Goal: Navigation & Orientation: Find specific page/section

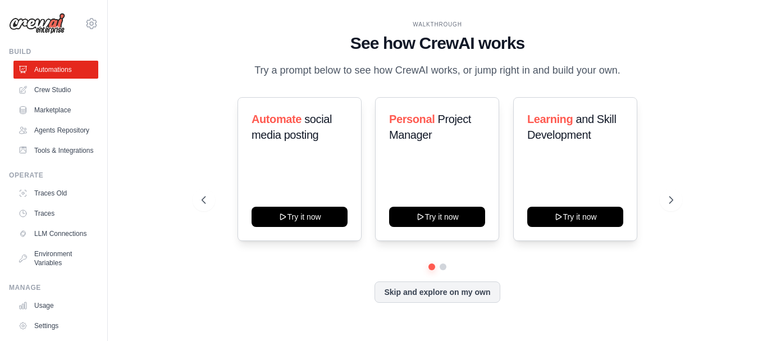
drag, startPoint x: 0, startPoint y: 0, endPoint x: 203, endPoint y: 166, distance: 262.2
click at [203, 166] on div "Automate social media posting Try it now Personal Project Manager Try it now Le…" at bounding box center [438, 169] width 472 height 144
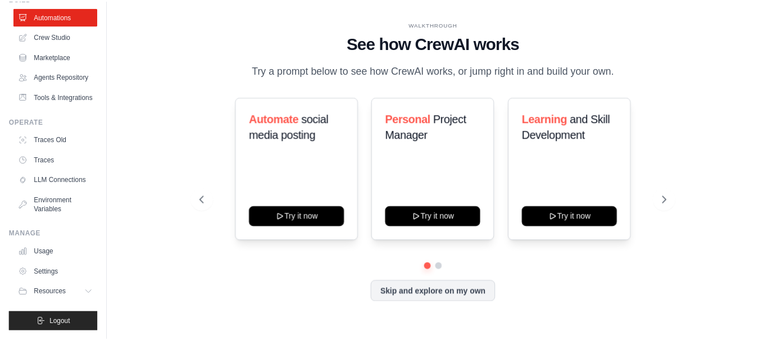
scroll to position [80, 0]
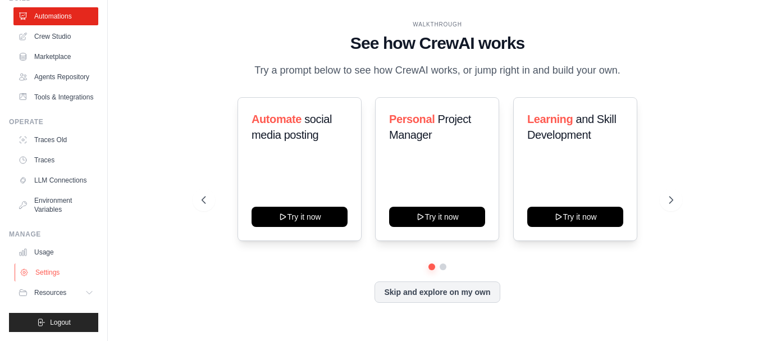
click at [44, 270] on link "Settings" at bounding box center [57, 272] width 85 height 18
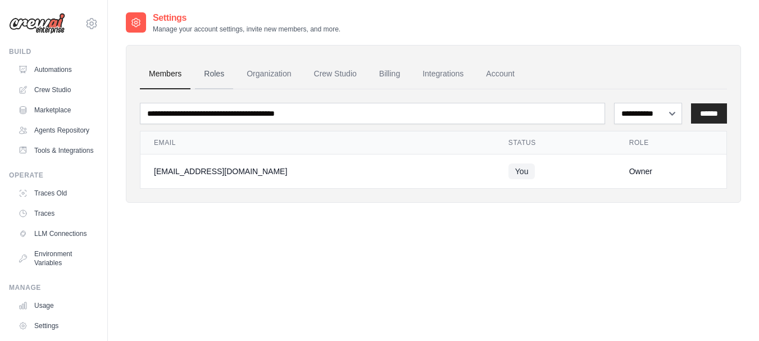
click at [217, 70] on link "Roles" at bounding box center [214, 74] width 38 height 30
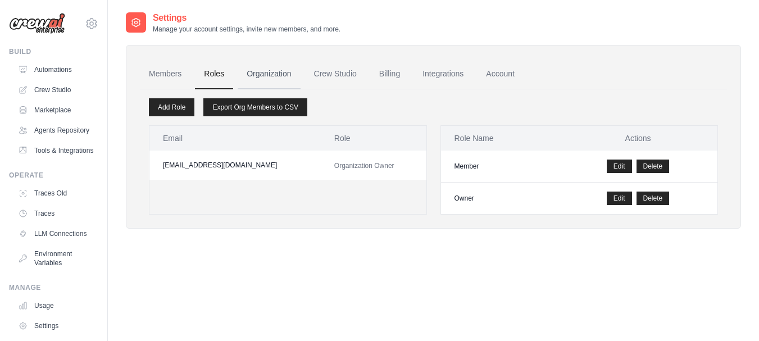
click at [285, 76] on link "Organization" at bounding box center [269, 74] width 62 height 30
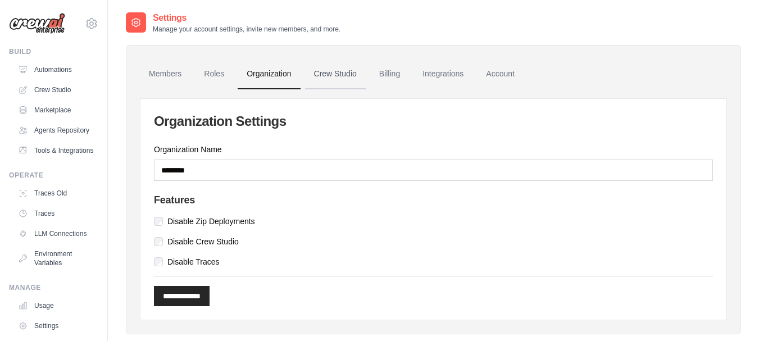
click at [335, 76] on link "Crew Studio" at bounding box center [335, 74] width 61 height 30
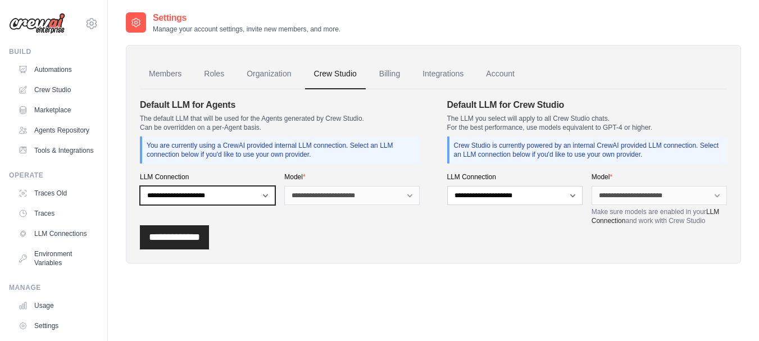
click at [265, 193] on select "**********" at bounding box center [207, 195] width 135 height 19
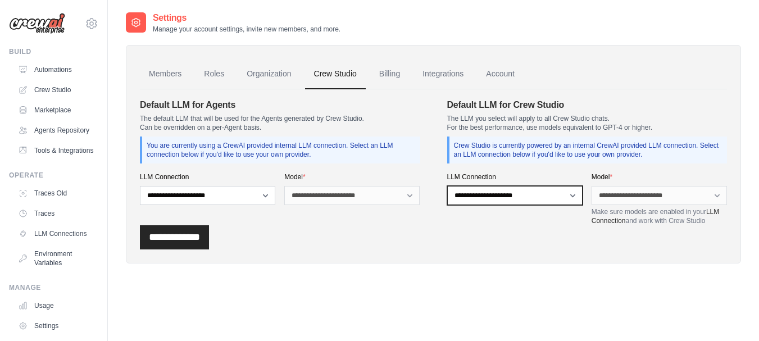
click at [535, 195] on select "**********" at bounding box center [514, 195] width 135 height 19
click at [472, 271] on div "Settings Manage your account settings, invite new members, and more. Members Ro…" at bounding box center [433, 146] width 615 height 270
click at [395, 75] on link "Billing" at bounding box center [389, 74] width 39 height 30
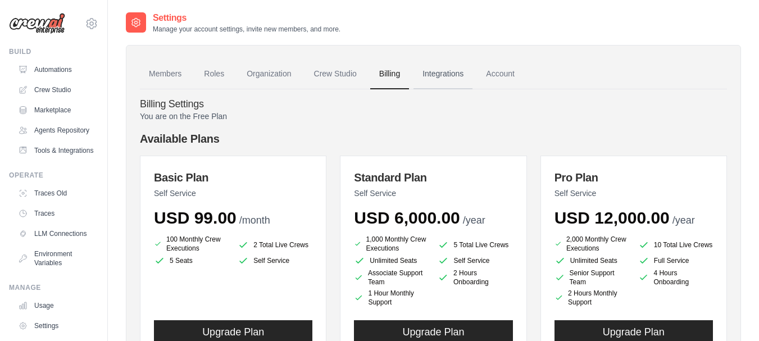
click at [449, 75] on link "Integrations" at bounding box center [442, 74] width 59 height 30
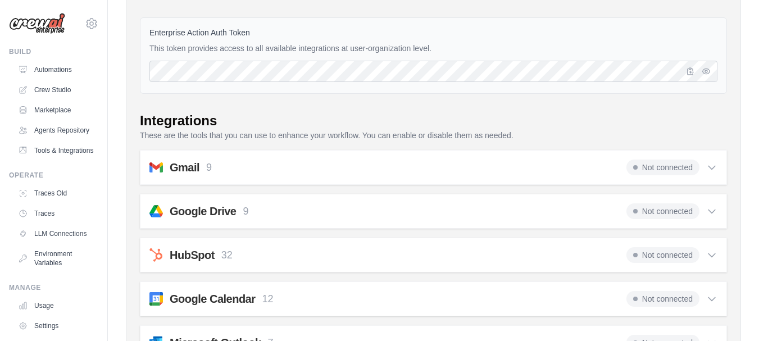
scroll to position [40, 0]
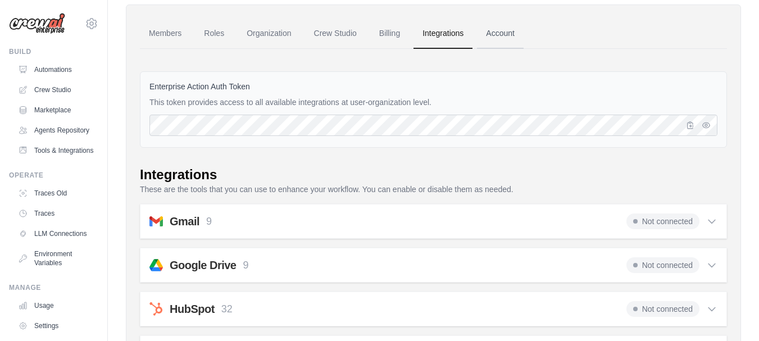
click at [510, 38] on link "Account" at bounding box center [500, 34] width 47 height 30
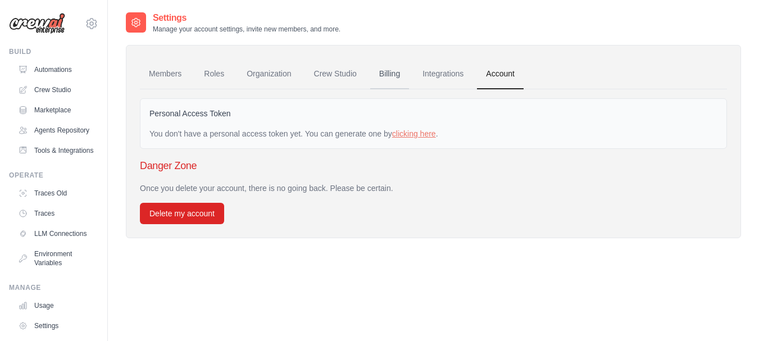
click at [385, 77] on link "Billing" at bounding box center [389, 74] width 39 height 30
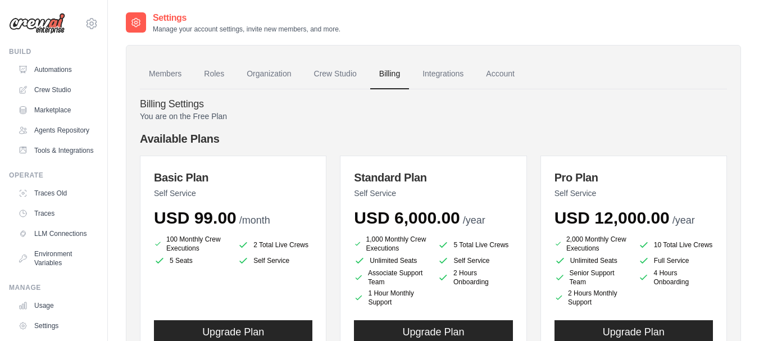
click at [332, 76] on link "Crew Studio" at bounding box center [335, 74] width 61 height 30
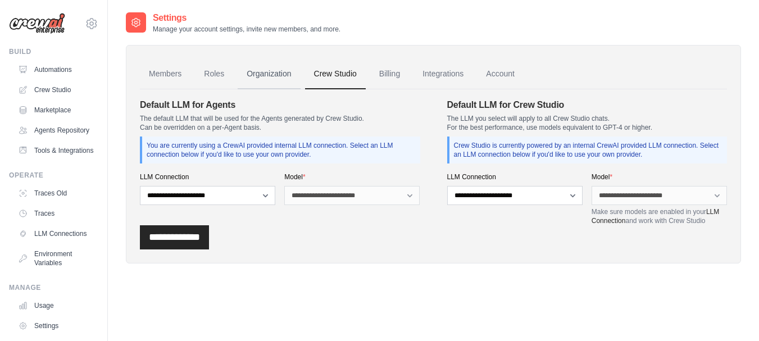
click at [284, 75] on link "Organization" at bounding box center [269, 74] width 62 height 30
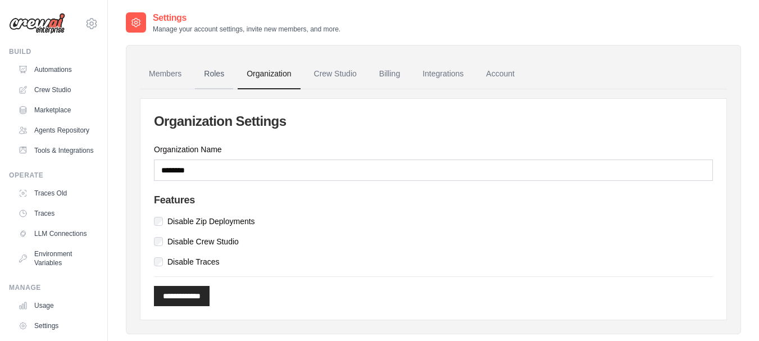
click at [213, 79] on link "Roles" at bounding box center [214, 74] width 38 height 30
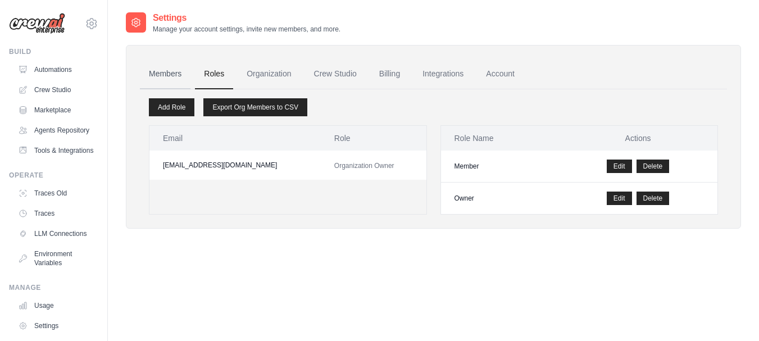
click at [162, 74] on link "Members" at bounding box center [165, 74] width 51 height 30
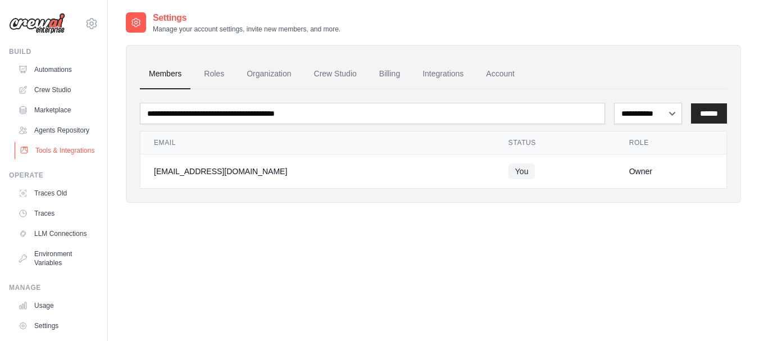
click at [54, 159] on link "Tools & Integrations" at bounding box center [57, 151] width 85 height 18
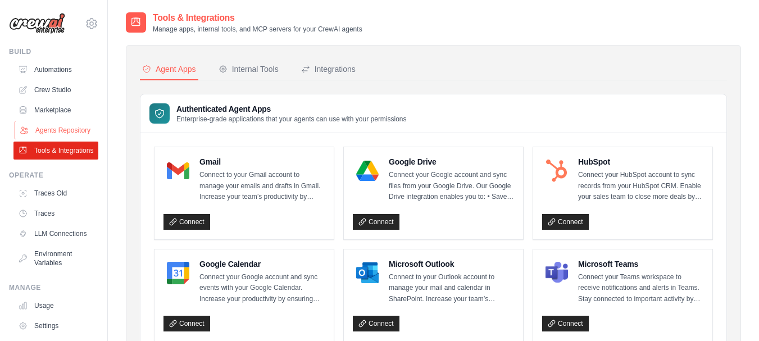
click at [45, 136] on link "Agents Repository" at bounding box center [57, 130] width 85 height 18
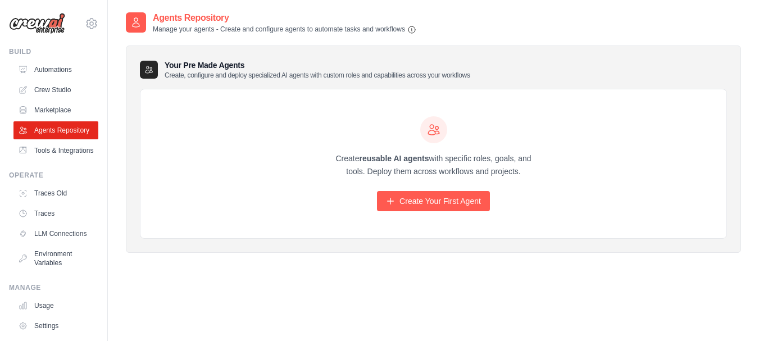
click at [55, 99] on ul "Automations Crew Studio Marketplace Agents Repository Tools & Integrations" at bounding box center [55, 110] width 85 height 99
click at [47, 108] on link "Marketplace" at bounding box center [57, 110] width 85 height 18
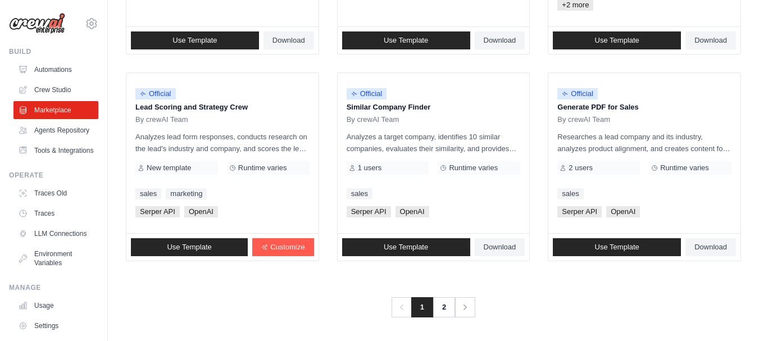
scroll to position [731, 0]
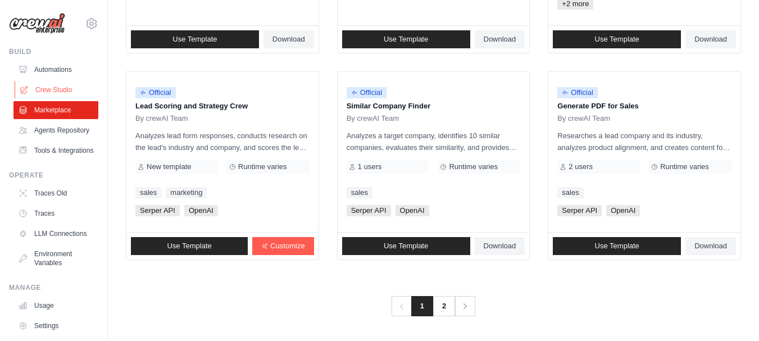
click at [45, 90] on link "Crew Studio" at bounding box center [57, 90] width 85 height 18
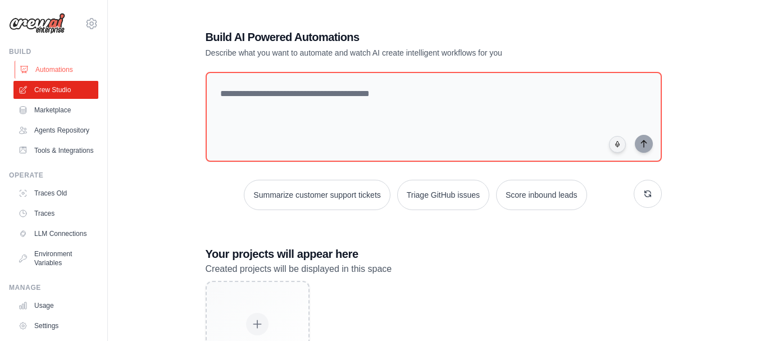
click at [53, 69] on link "Automations" at bounding box center [57, 70] width 85 height 18
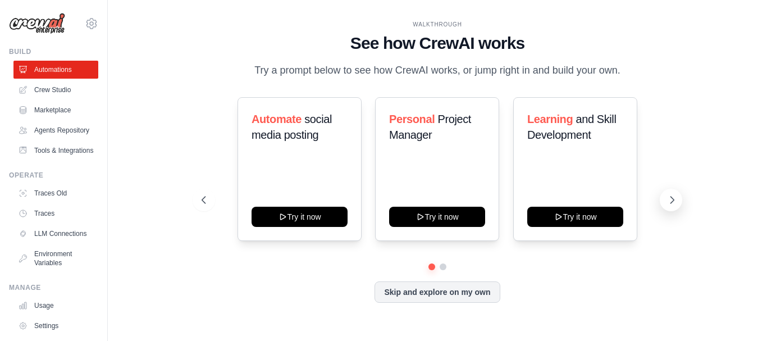
click at [674, 204] on icon at bounding box center [672, 199] width 11 height 11
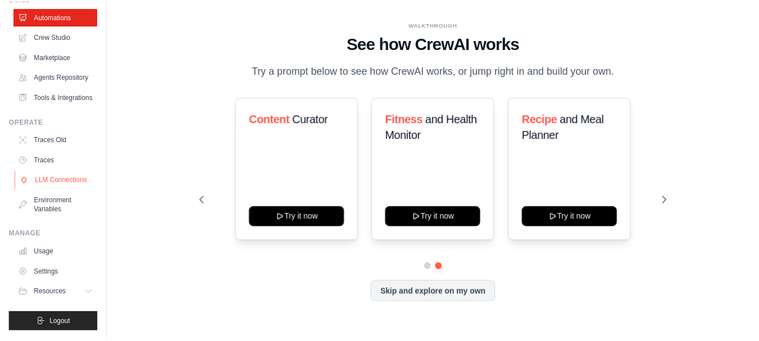
scroll to position [80, 0]
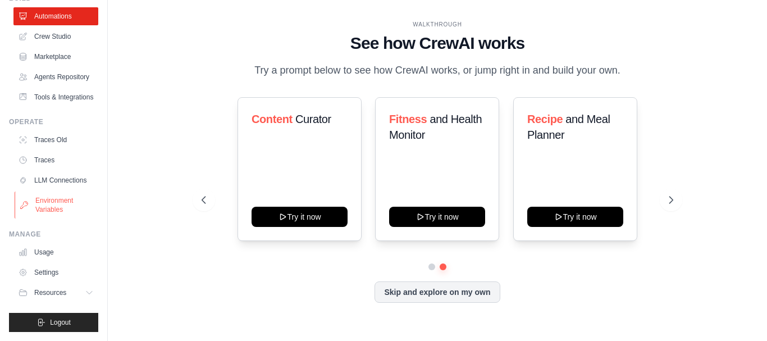
click at [60, 203] on link "Environment Variables" at bounding box center [57, 204] width 85 height 27
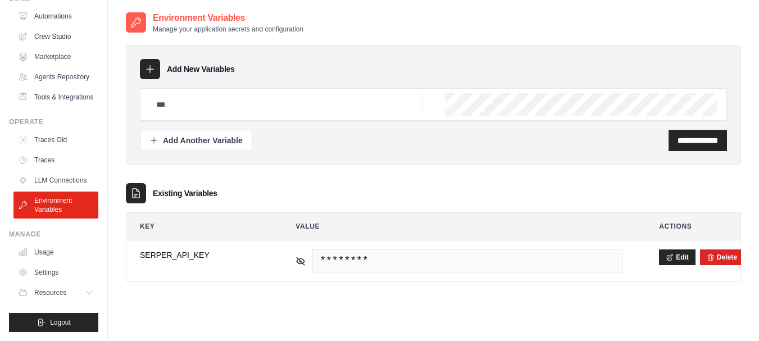
scroll to position [80, 0]
